Goal: Task Accomplishment & Management: Use online tool/utility

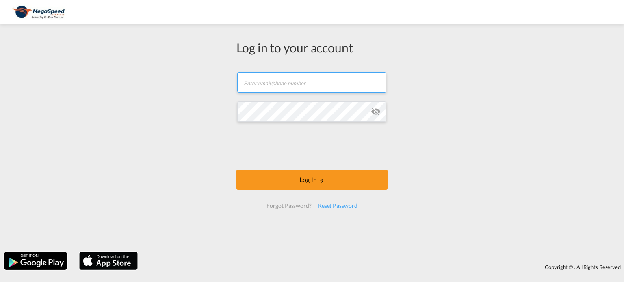
type input "[EMAIL_ADDRESS][PERSON_NAME][DOMAIN_NAME]"
click at [320, 164] on form "[EMAIL_ADDRESS][PERSON_NAME][DOMAIN_NAME] Email field is required Password fiel…" at bounding box center [311, 140] width 151 height 152
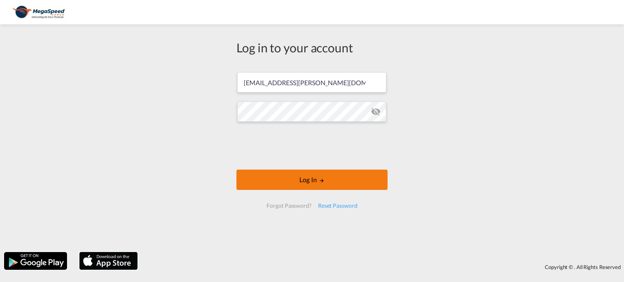
click at [320, 181] on md-icon "LOGIN" at bounding box center [322, 181] width 6 height 6
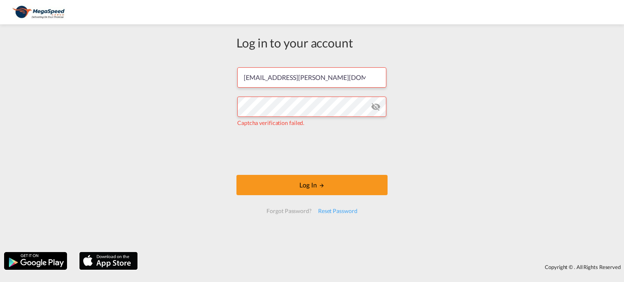
click at [377, 108] on md-icon "icon-eye-off" at bounding box center [376, 107] width 10 height 10
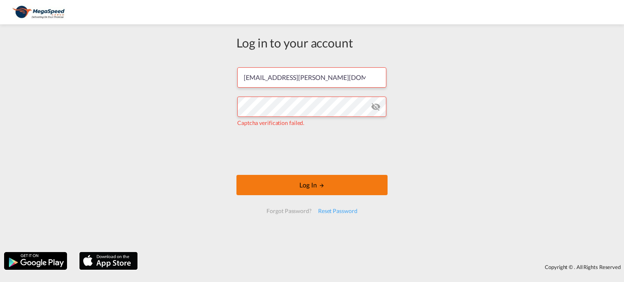
click at [310, 187] on button "Log In" at bounding box center [311, 185] width 151 height 20
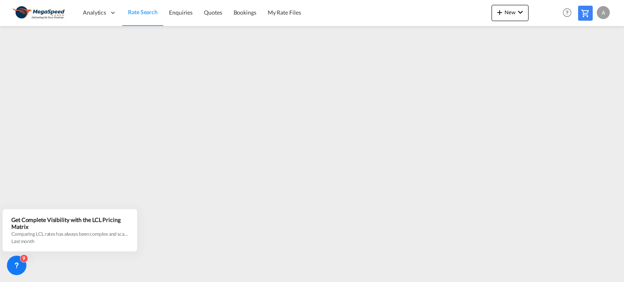
click at [133, 11] on span "Rate Search" at bounding box center [143, 12] width 30 height 7
